Goal: Task Accomplishment & Management: Use online tool/utility

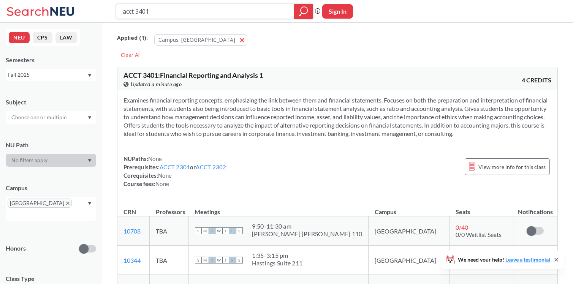
click at [166, 16] on input "acct 3401" at bounding box center [205, 11] width 167 height 13
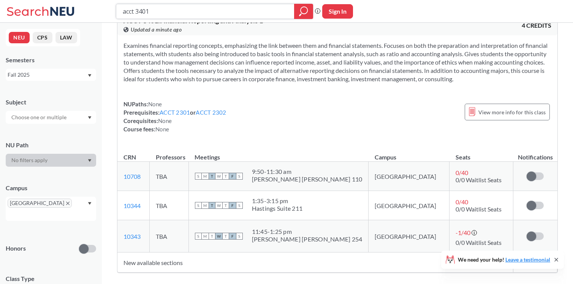
click at [181, 12] on input "acct 3401" at bounding box center [205, 11] width 167 height 13
type input "a"
type input "11010"
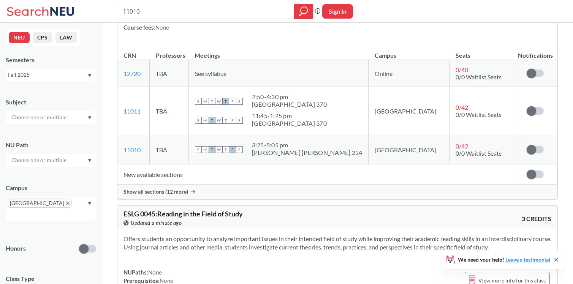
scroll to position [166, 0]
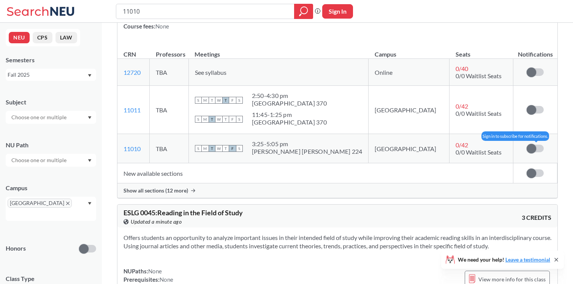
click at [535, 147] on span at bounding box center [532, 149] width 10 height 10
click at [527, 145] on input "checkbox" at bounding box center [527, 145] width 0 height 0
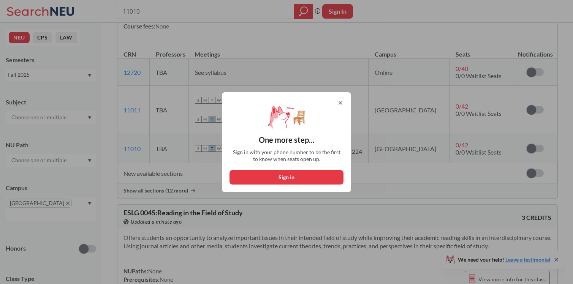
click at [278, 178] on button "Sign in" at bounding box center [287, 177] width 114 height 14
select select "US"
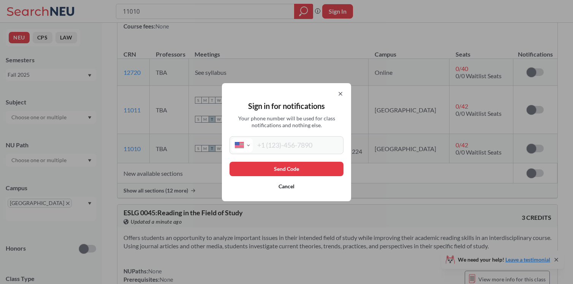
click at [284, 146] on input "tel" at bounding box center [297, 145] width 89 height 14
type input "[PHONE_NUMBER]"
click at [301, 165] on button "Send Code" at bounding box center [287, 169] width 114 height 14
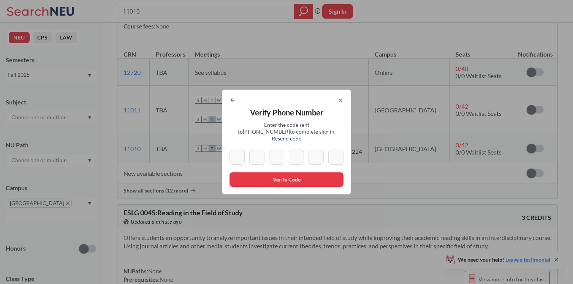
click at [238, 154] on input at bounding box center [237, 157] width 15 height 15
click at [319, 155] on input at bounding box center [316, 157] width 15 height 15
click at [239, 155] on input at bounding box center [237, 157] width 15 height 15
type input "6"
type input "1"
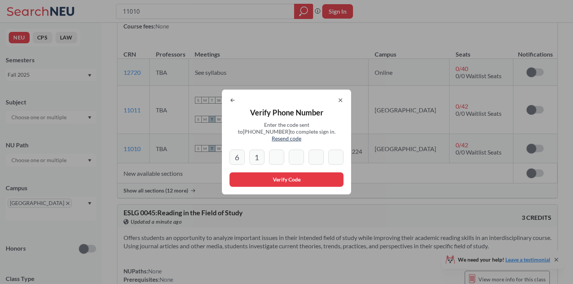
type input "0"
type input "7"
type input "8"
type input "5"
click at [292, 179] on button "Verify Code" at bounding box center [287, 180] width 114 height 14
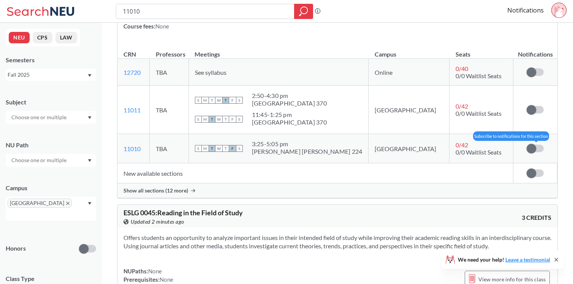
click at [537, 148] on label at bounding box center [535, 149] width 17 height 8
click at [527, 145] on input "checkbox" at bounding box center [527, 145] width 0 height 0
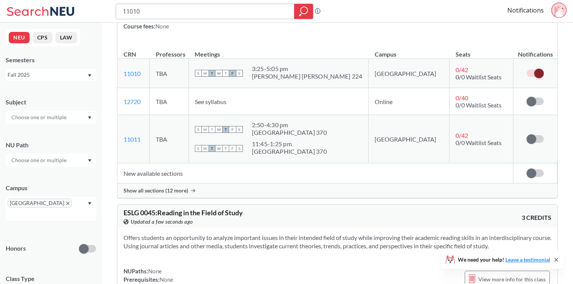
click at [175, 16] on input "11010" at bounding box center [205, 11] width 167 height 13
type input "m"
type input "10524"
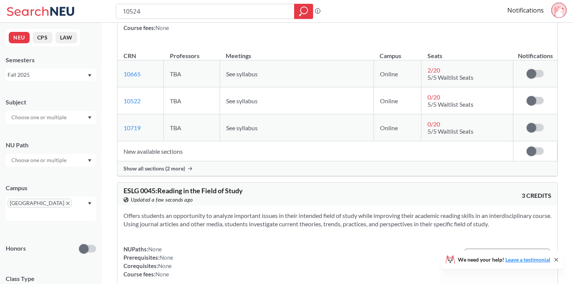
scroll to position [124, 0]
click at [543, 73] on label at bounding box center [535, 73] width 17 height 8
click at [527, 69] on input "checkbox" at bounding box center [527, 69] width 0 height 0
click at [175, 168] on span "Show all sections (2 more)" at bounding box center [155, 168] width 62 height 7
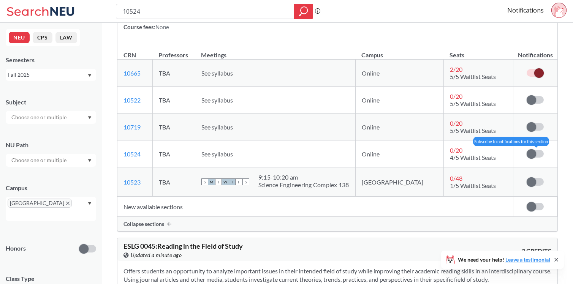
click at [535, 155] on span at bounding box center [532, 154] width 10 height 10
click at [527, 150] on input "checkbox" at bounding box center [527, 150] width 0 height 0
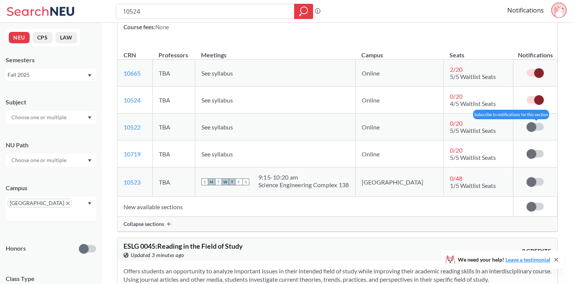
click at [539, 127] on label at bounding box center [535, 127] width 17 height 8
click at [527, 123] on input "checkbox" at bounding box center [527, 123] width 0 height 0
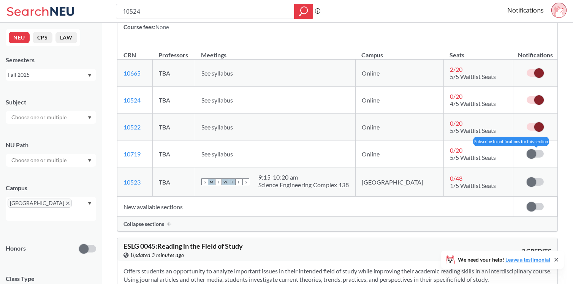
click at [536, 154] on span at bounding box center [532, 154] width 10 height 10
click at [527, 150] on input "checkbox" at bounding box center [527, 150] width 0 height 0
click at [537, 69] on span at bounding box center [539, 73] width 10 height 10
click at [527, 69] on input "checkbox" at bounding box center [527, 69] width 0 height 0
click at [535, 97] on span at bounding box center [539, 100] width 10 height 10
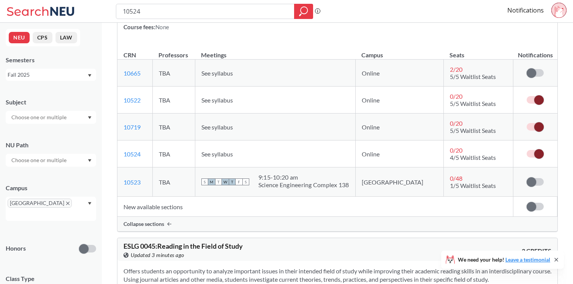
click at [527, 96] on input "checkbox" at bounding box center [527, 96] width 0 height 0
click at [538, 127] on span at bounding box center [539, 127] width 10 height 10
click at [527, 123] on input "checkbox" at bounding box center [527, 123] width 0 height 0
click at [532, 152] on label at bounding box center [535, 154] width 17 height 8
click at [527, 150] on input "checkbox" at bounding box center [527, 150] width 0 height 0
